Goal: Transaction & Acquisition: Purchase product/service

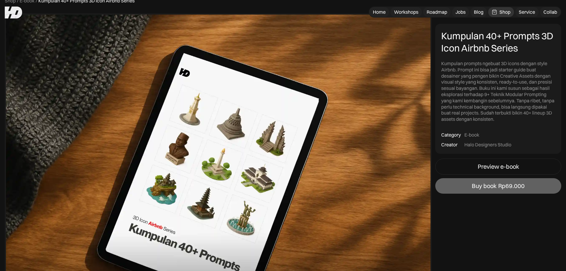
scroll to position [30, 0]
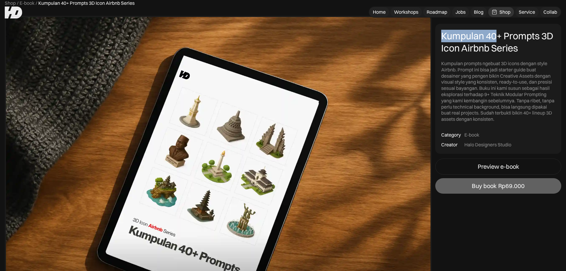
drag, startPoint x: 443, startPoint y: 36, endPoint x: 499, endPoint y: 38, distance: 55.6
click at [499, 38] on div "Kumpulan 40+ Prompts 3D Icon Airbnb Series" at bounding box center [498, 42] width 114 height 25
drag, startPoint x: 502, startPoint y: 37, endPoint x: 443, endPoint y: 31, distance: 59.0
click at [443, 31] on div "Kumpulan 40+ Prompts 3D Icon Airbnb Series" at bounding box center [498, 42] width 114 height 25
click at [444, 32] on div "Kumpulan 40+ Prompts 3D Icon Airbnb Series" at bounding box center [498, 42] width 114 height 25
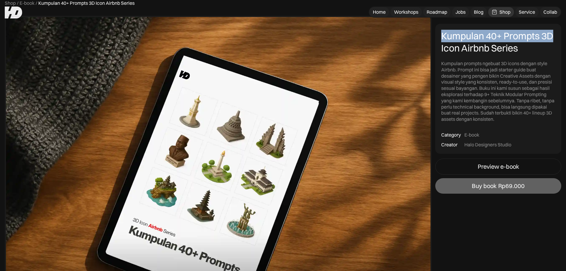
drag, startPoint x: 443, startPoint y: 34, endPoint x: 559, endPoint y: 36, distance: 115.8
click at [559, 36] on div "Kumpulan 40+ Prompts 3D Icon Airbnb Series Kumpulan prompts ngebuat 3D icons de…" at bounding box center [498, 89] width 126 height 130
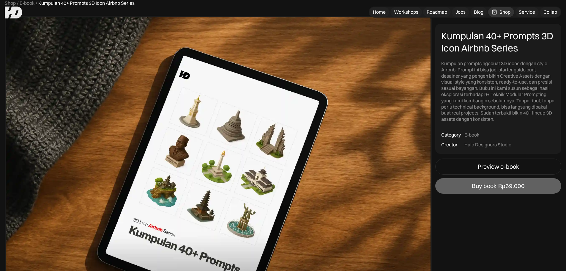
click at [513, 47] on div "Kumpulan 40+ Prompts 3D Icon Airbnb Series" at bounding box center [498, 42] width 114 height 25
click at [516, 61] on div "Kumpulan prompts ngebuat 3D icons dengan style Airbnb. Prompt ini bisa jadi sta…" at bounding box center [498, 91] width 114 height 62
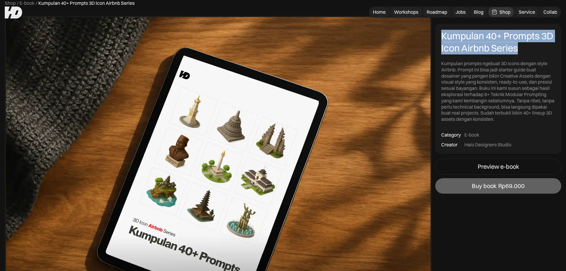
drag, startPoint x: 521, startPoint y: 49, endPoint x: 443, endPoint y: 34, distance: 80.1
click at [443, 34] on div "Kumpulan 40+ Prompts 3D Icon Airbnb Series" at bounding box center [498, 42] width 114 height 25
click at [442, 34] on div "Kumpulan 40+ Prompts 3D Icon Airbnb Series" at bounding box center [498, 42] width 114 height 25
drag, startPoint x: 442, startPoint y: 36, endPoint x: 519, endPoint y: 48, distance: 77.3
click at [519, 48] on div "Kumpulan 40+ Prompts 3D Icon Airbnb Series" at bounding box center [498, 42] width 114 height 25
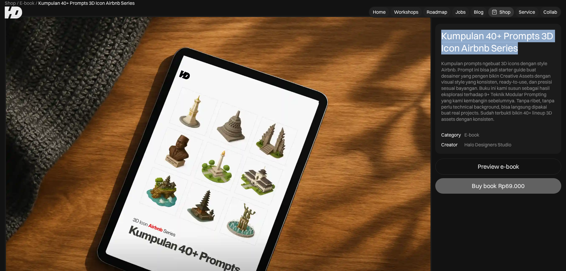
click at [519, 48] on div "Kumpulan 40+ Prompts 3D Icon Airbnb Series" at bounding box center [498, 42] width 114 height 25
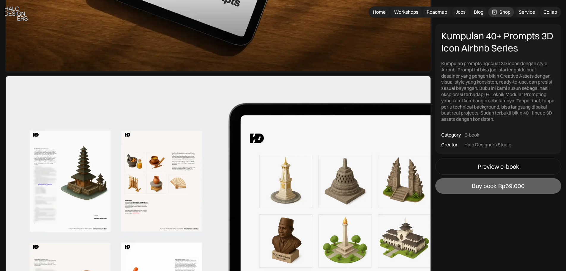
scroll to position [297, 0]
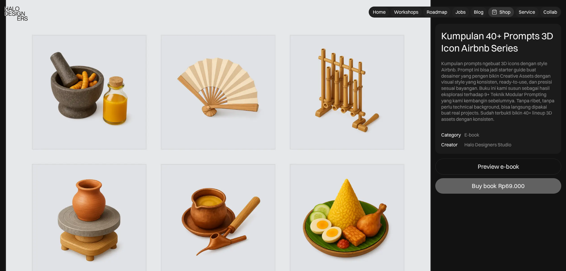
scroll to position [713, 0]
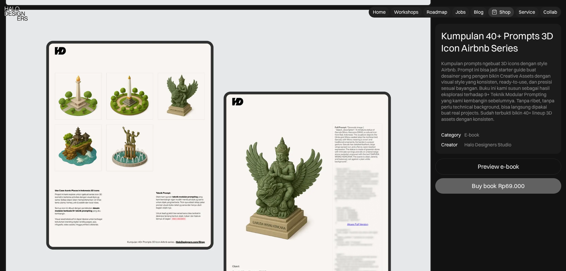
drag, startPoint x: 262, startPoint y: 70, endPoint x: 262, endPoint y: 85, distance: 14.8
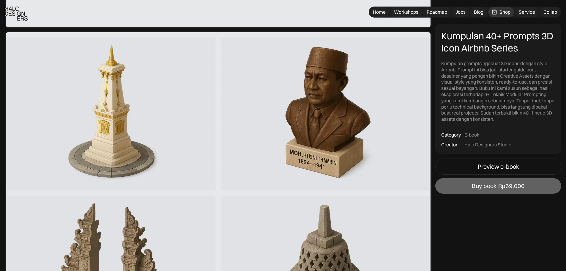
scroll to position [1655, 0]
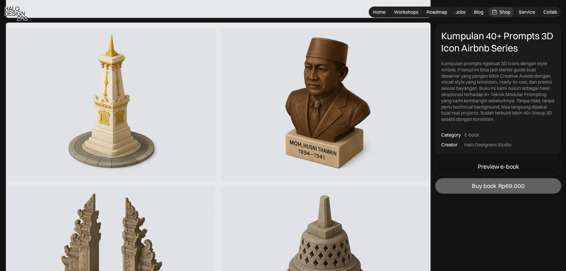
drag, startPoint x: 260, startPoint y: 101, endPoint x: 261, endPoint y: 119, distance: 17.9
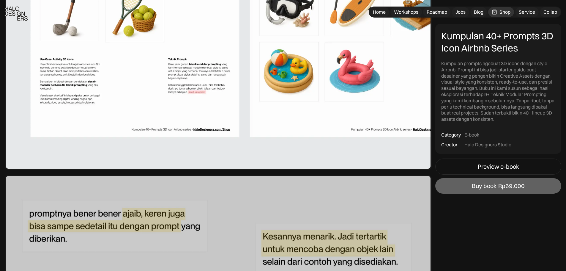
scroll to position [2249, 0]
